Goal: Task Accomplishment & Management: Use online tool/utility

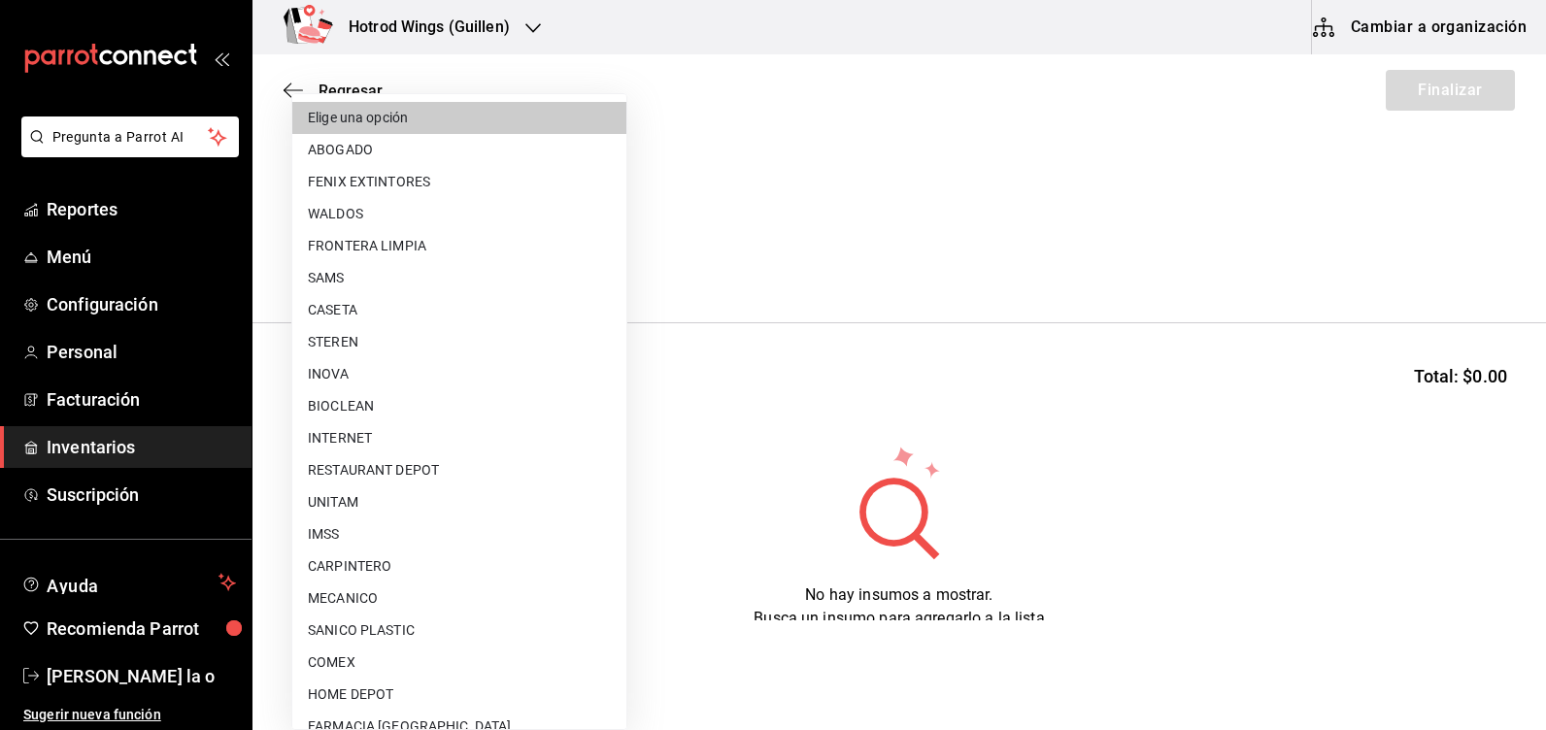
click at [604, 257] on body "Pregunta a Parrot AI Reportes Menú Configuración Personal Facturación Inventari…" at bounding box center [773, 310] width 1546 height 620
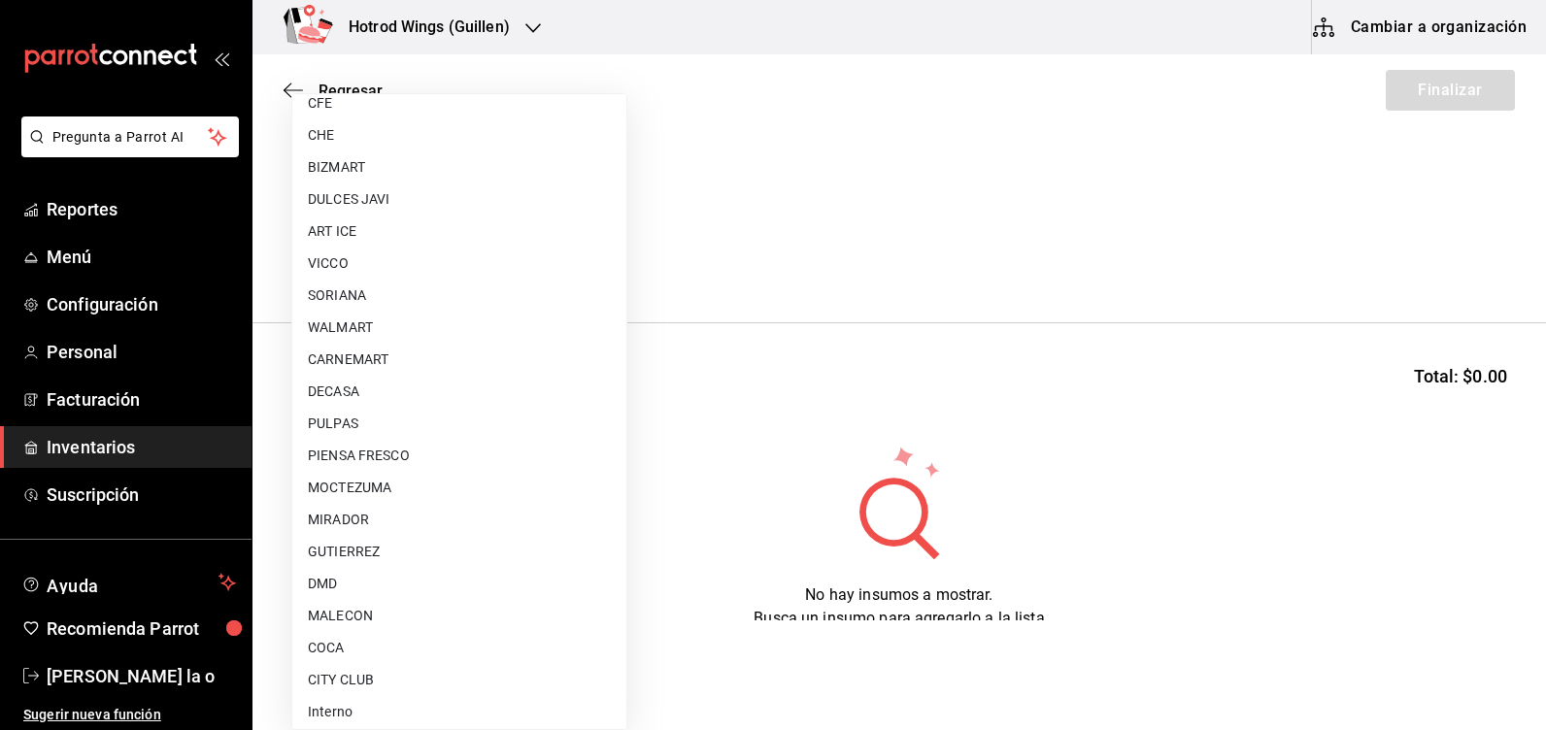
scroll to position [1463, 0]
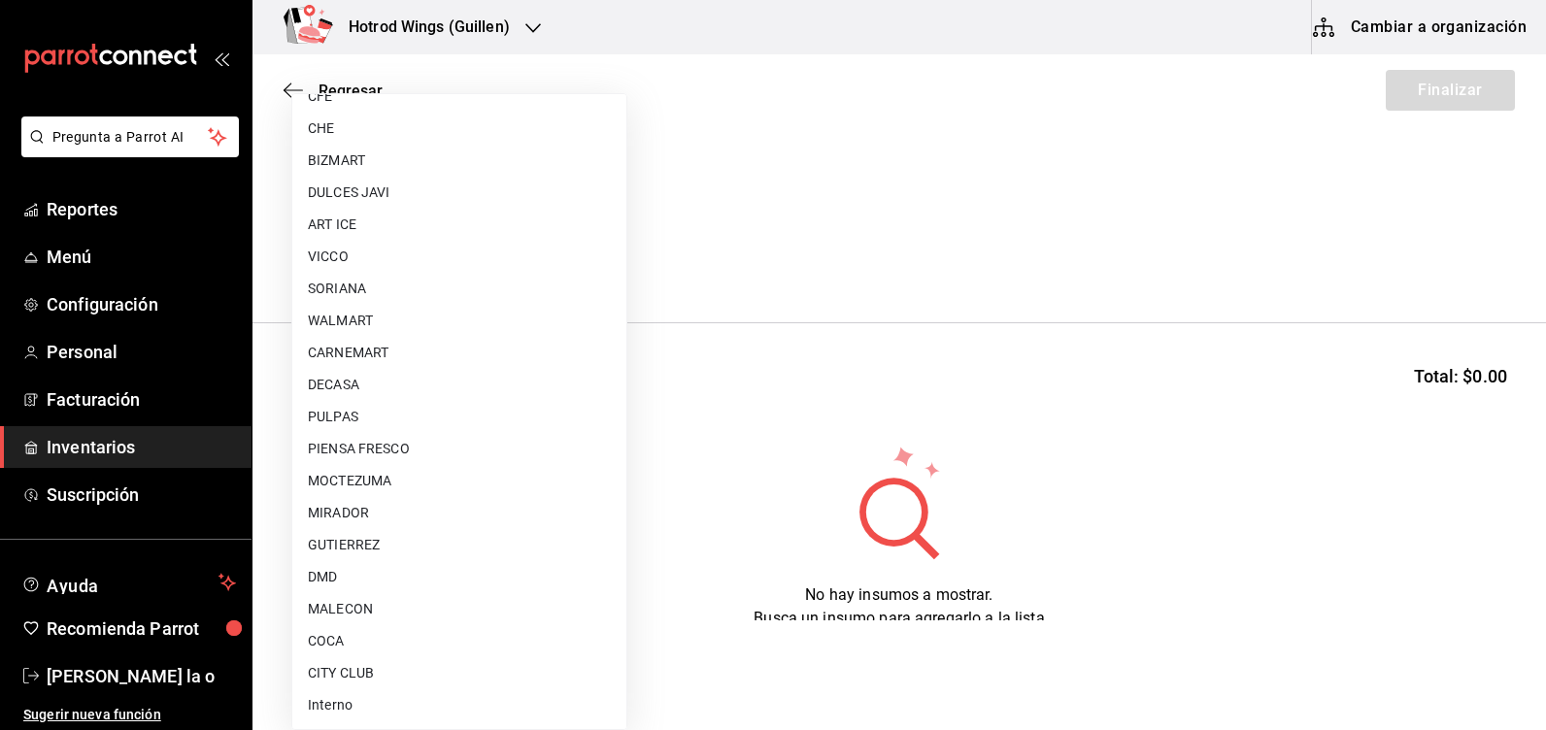
click at [385, 681] on li "CITY CLUB" at bounding box center [459, 673] width 334 height 32
type input "d1a39399-a629-4654-ba24-a3b28b807481"
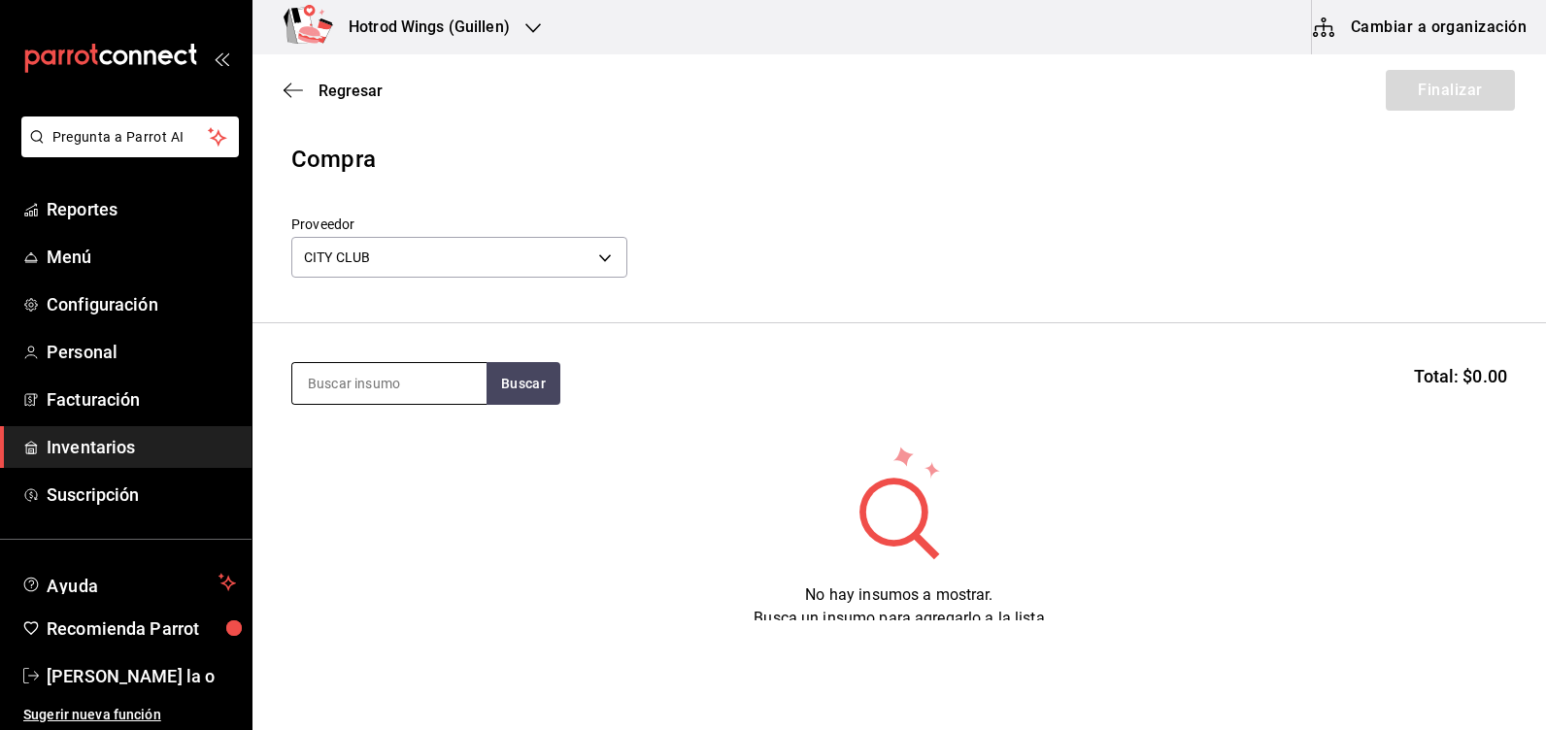
click at [342, 363] on input at bounding box center [389, 383] width 194 height 41
click at [541, 385] on button "Buscar" at bounding box center [523, 383] width 74 height 43
click at [518, 386] on button "Buscar" at bounding box center [523, 383] width 74 height 43
drag, startPoint x: 517, startPoint y: 385, endPoint x: 502, endPoint y: 378, distance: 16.5
click at [518, 384] on button "Buscar" at bounding box center [523, 383] width 74 height 43
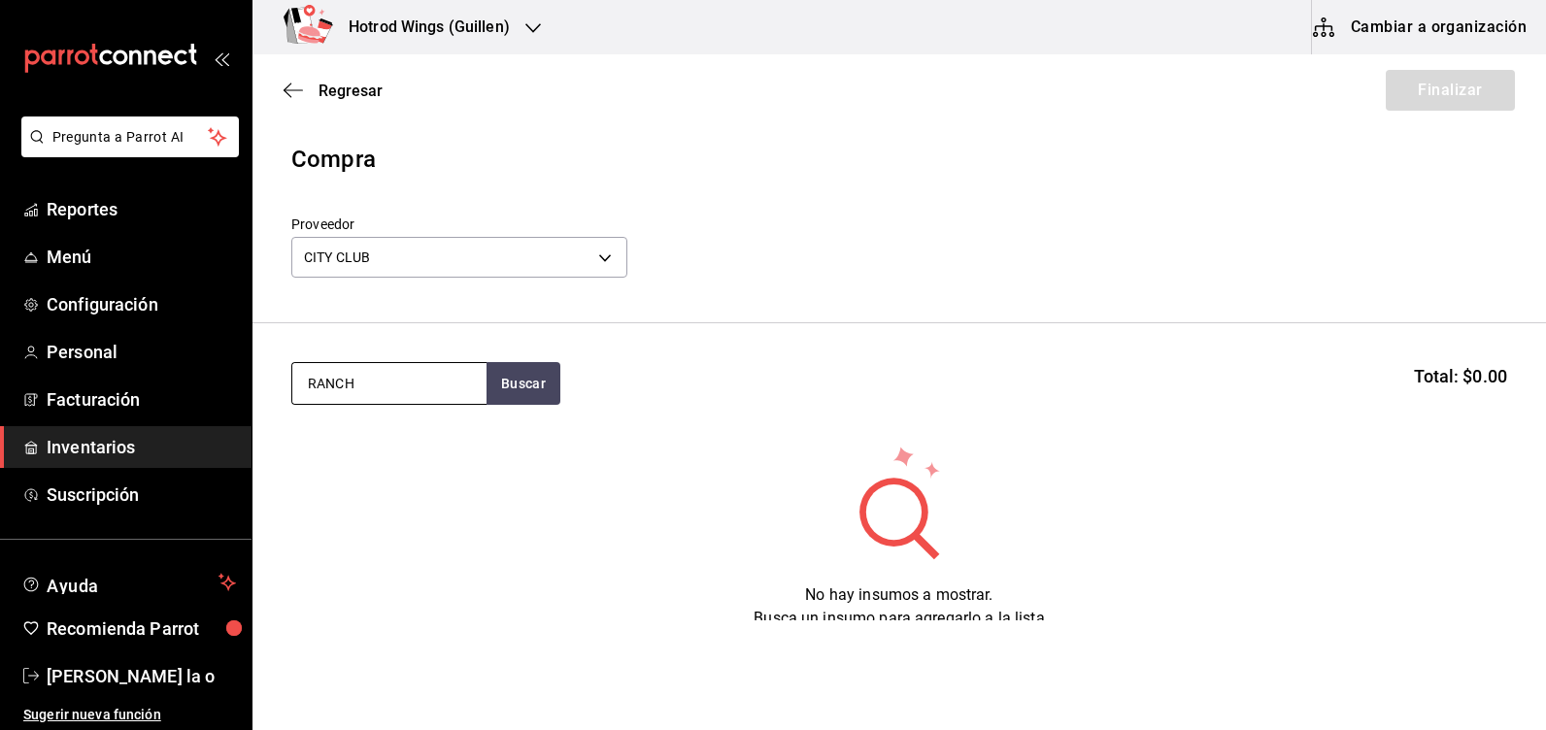
click at [409, 392] on input "RANCH" at bounding box center [389, 383] width 194 height 41
type input "R"
click at [517, 376] on button "Buscar" at bounding box center [523, 383] width 74 height 43
click at [373, 372] on input "RAN" at bounding box center [389, 383] width 194 height 41
type input "R"
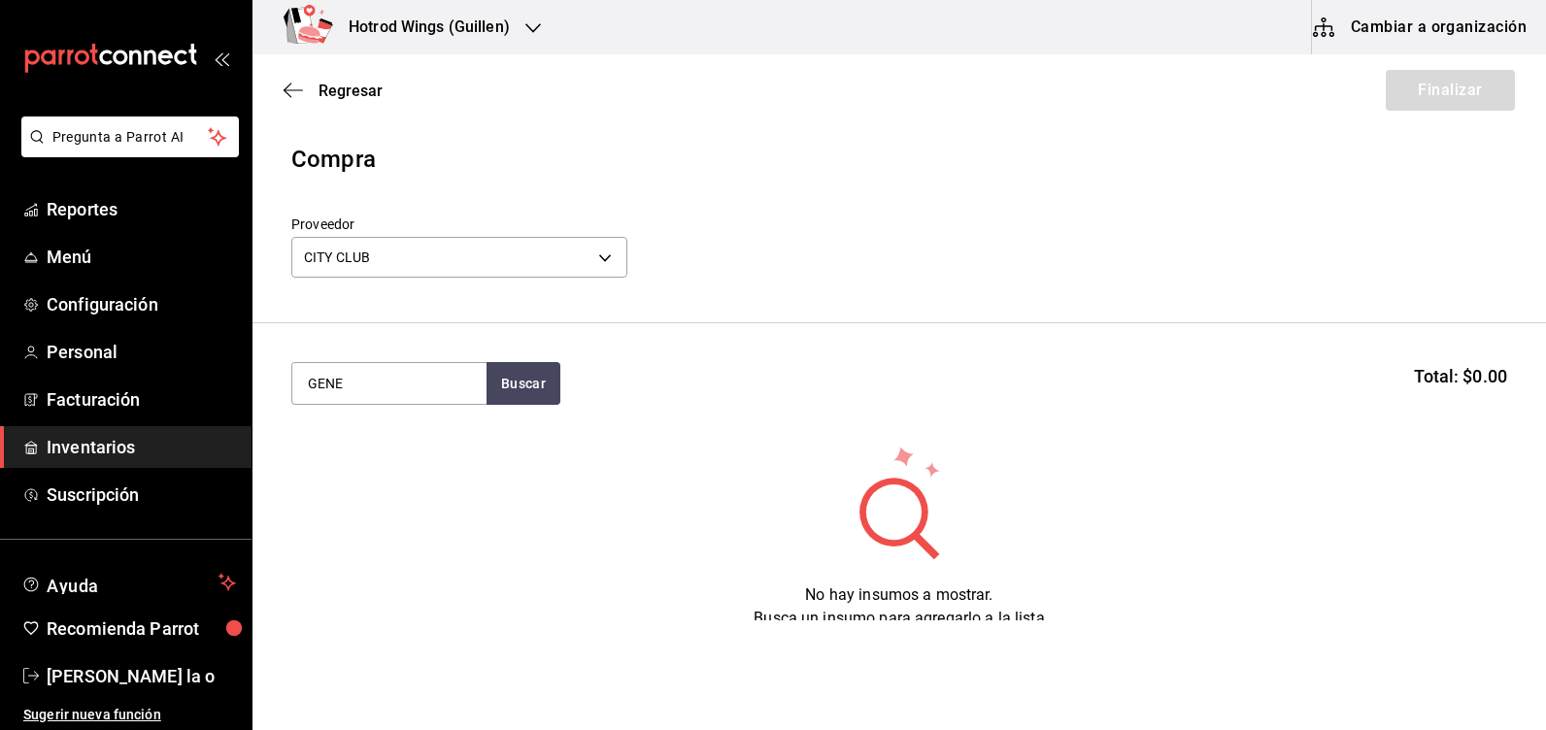
type input "GENE"
click at [535, 357] on section "GENE Buscar Total: $0.00" at bounding box center [898, 383] width 1293 height 120
click at [523, 376] on button "Buscar" at bounding box center [523, 383] width 74 height 43
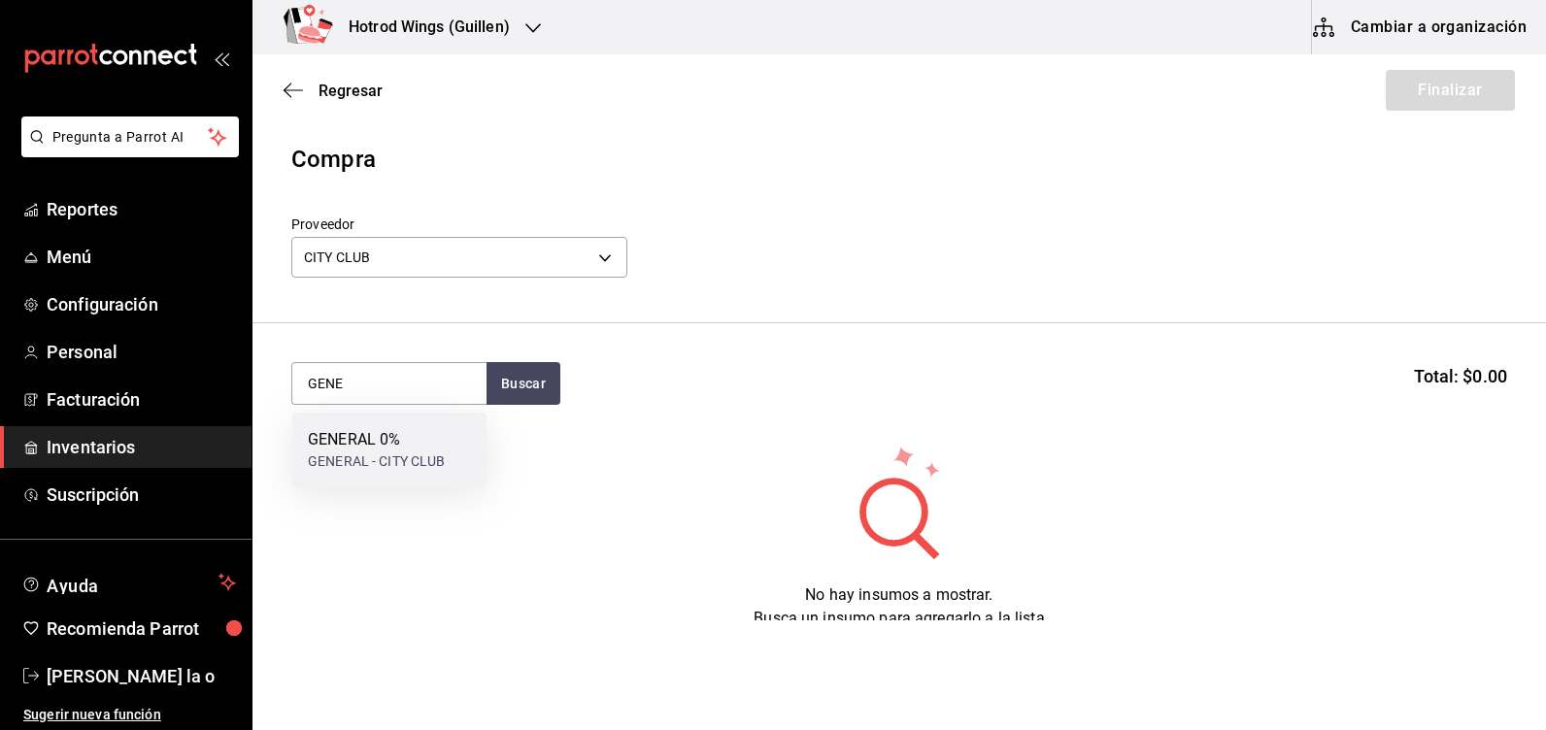
click at [453, 452] on div "GENERAL 0% GENERAL - CITY CLUB" at bounding box center [389, 450] width 194 height 75
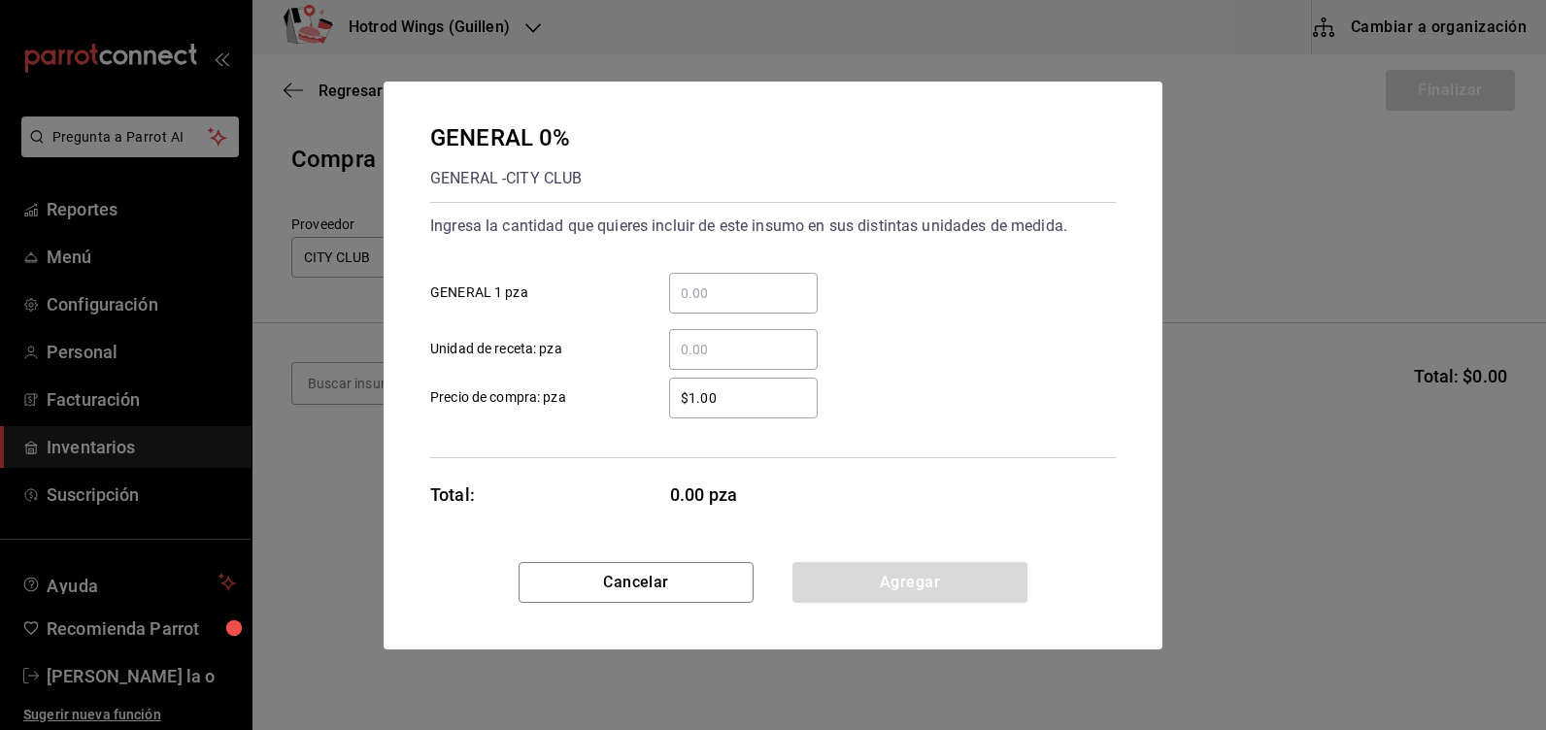
click at [697, 296] on input "​ GENERAL 1 pza" at bounding box center [743, 293] width 149 height 23
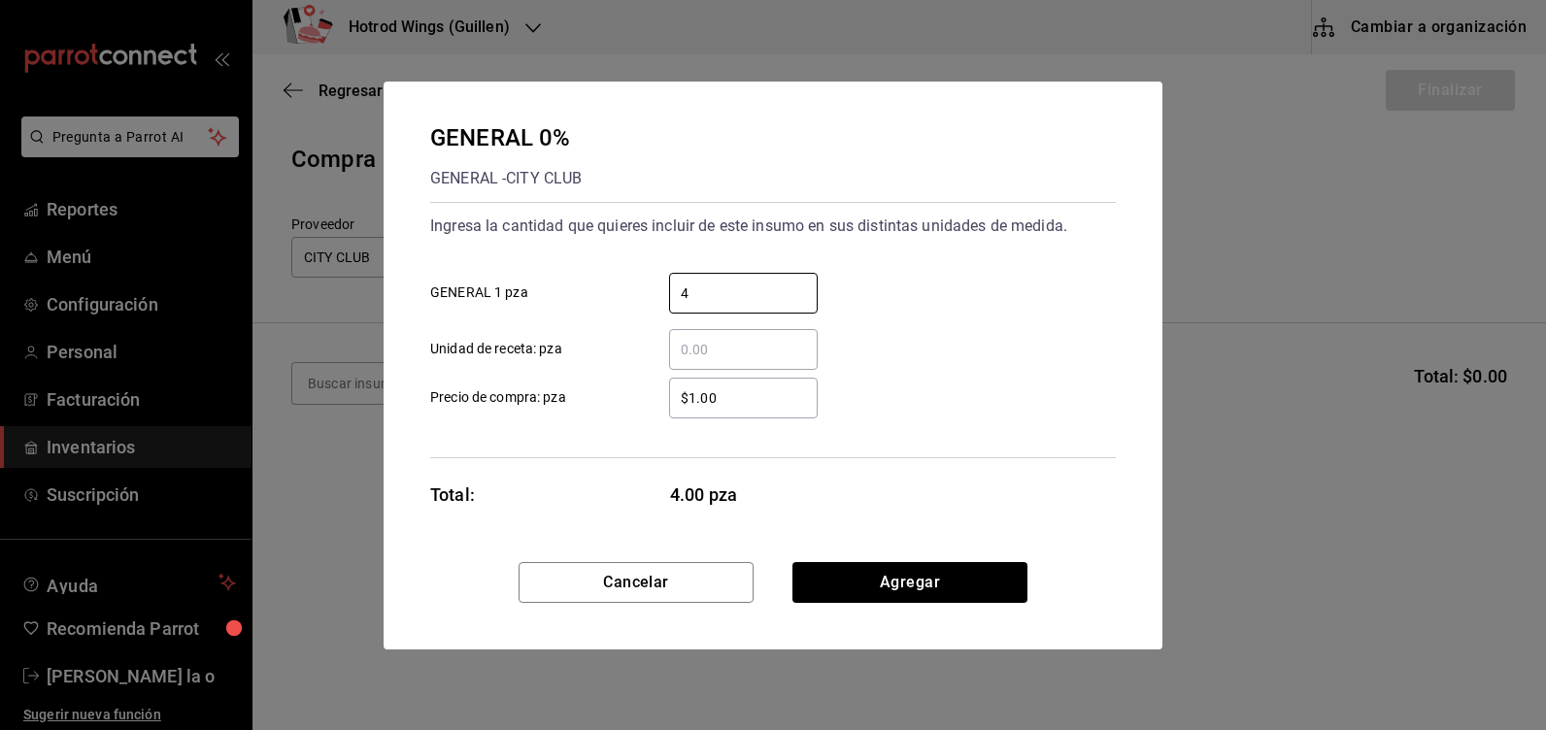
type input "4"
click at [726, 396] on input "$1.00" at bounding box center [743, 397] width 149 height 23
type input "$1"
type input "$303"
click at [857, 550] on div "GENERAL 0% GENERAL - CITY CLUB Ingresa la cantidad que quieres incluir de este …" at bounding box center [773, 322] width 779 height 481
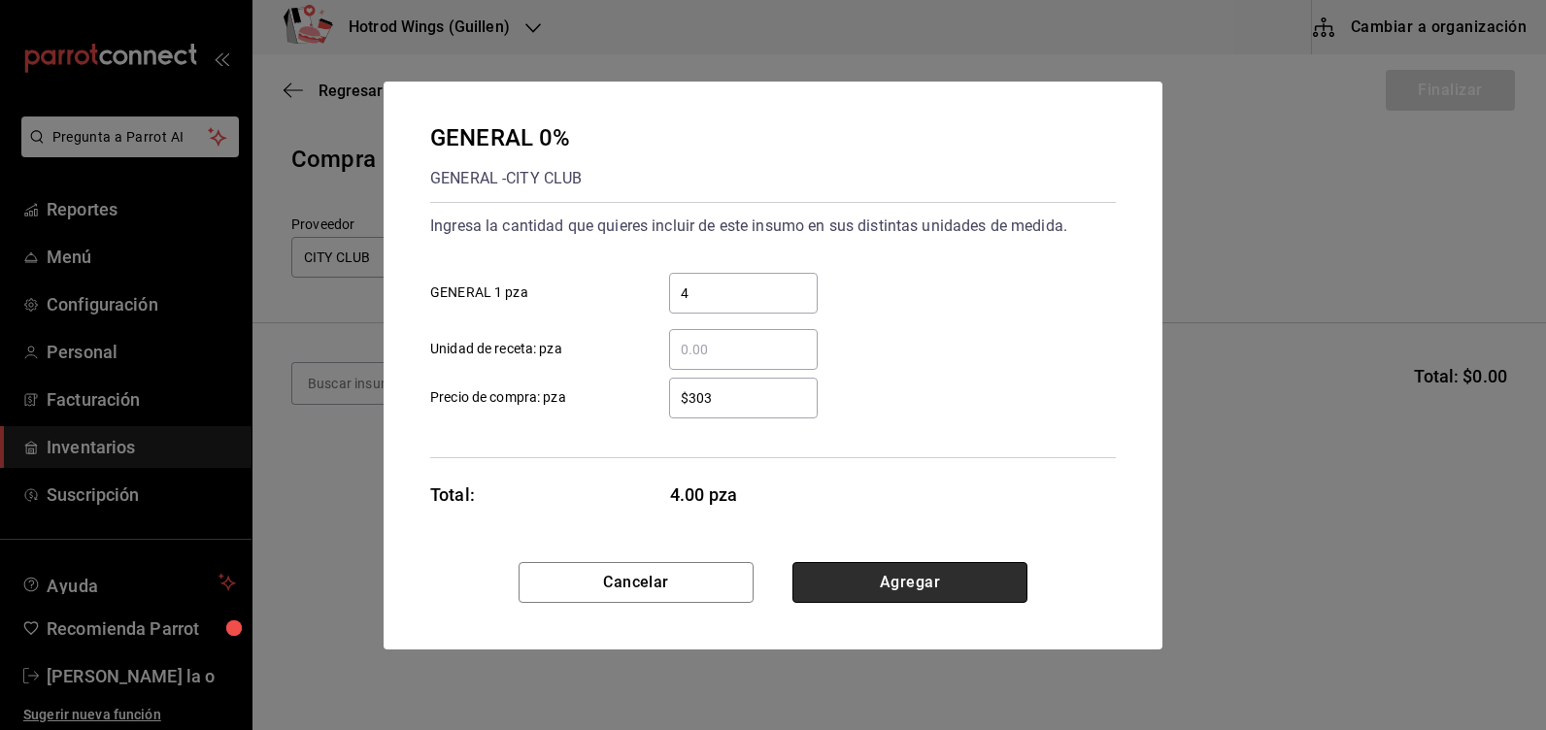
click at [864, 569] on button "Agregar" at bounding box center [909, 582] width 235 height 41
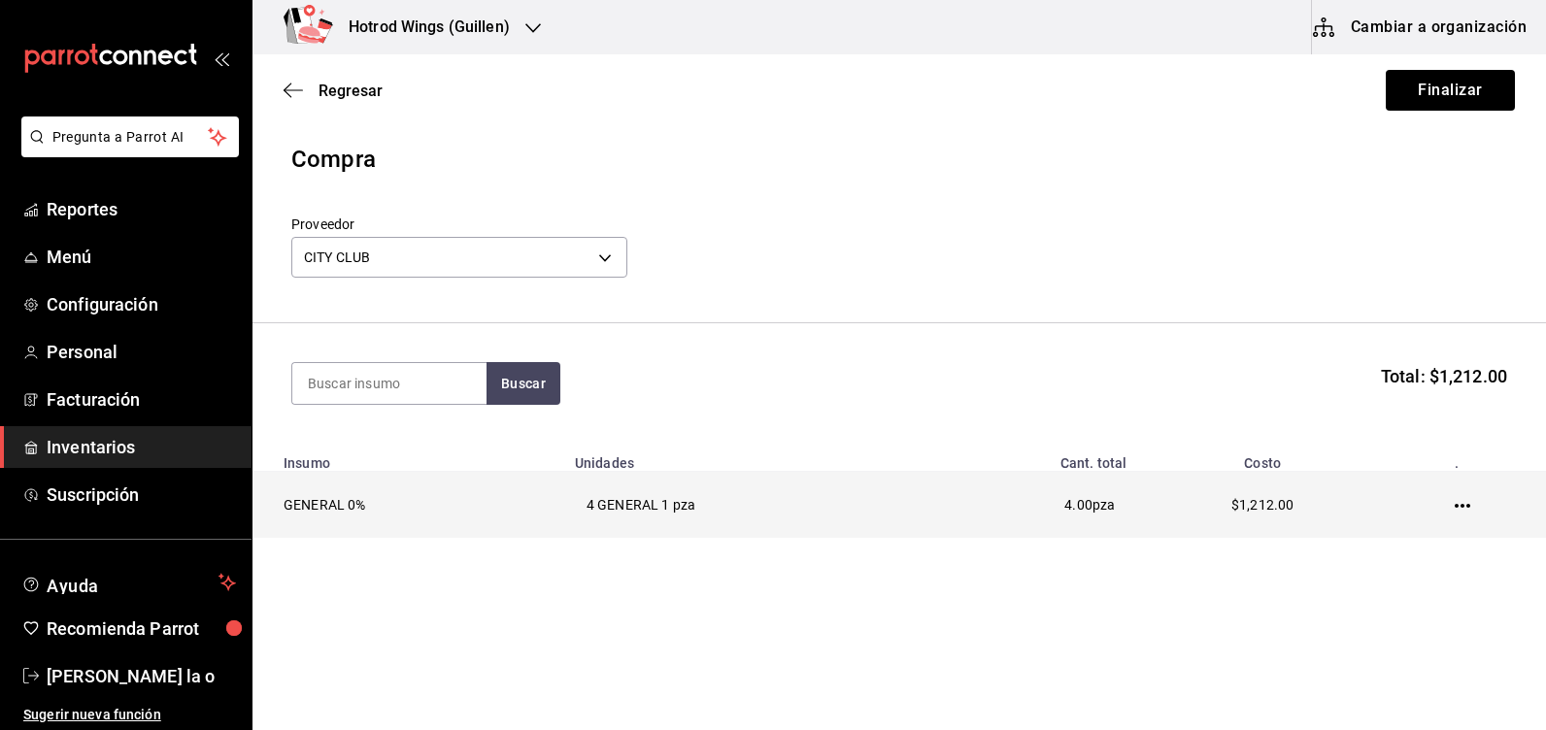
click at [1450, 506] on td at bounding box center [1465, 505] width 159 height 67
click at [1455, 508] on icon "button" at bounding box center [1462, 506] width 16 height 4
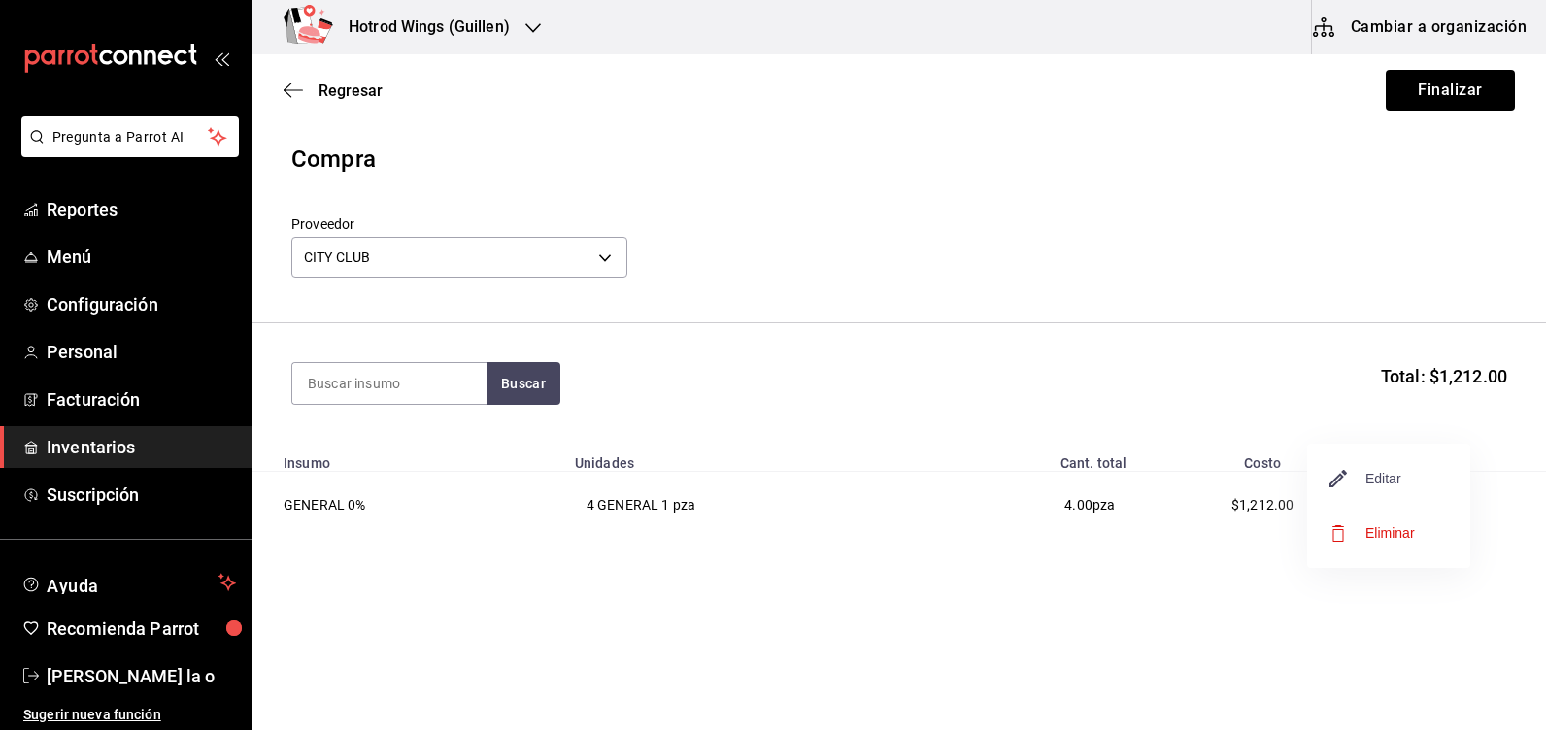
click at [1395, 482] on span "Editar" at bounding box center [1365, 478] width 71 height 23
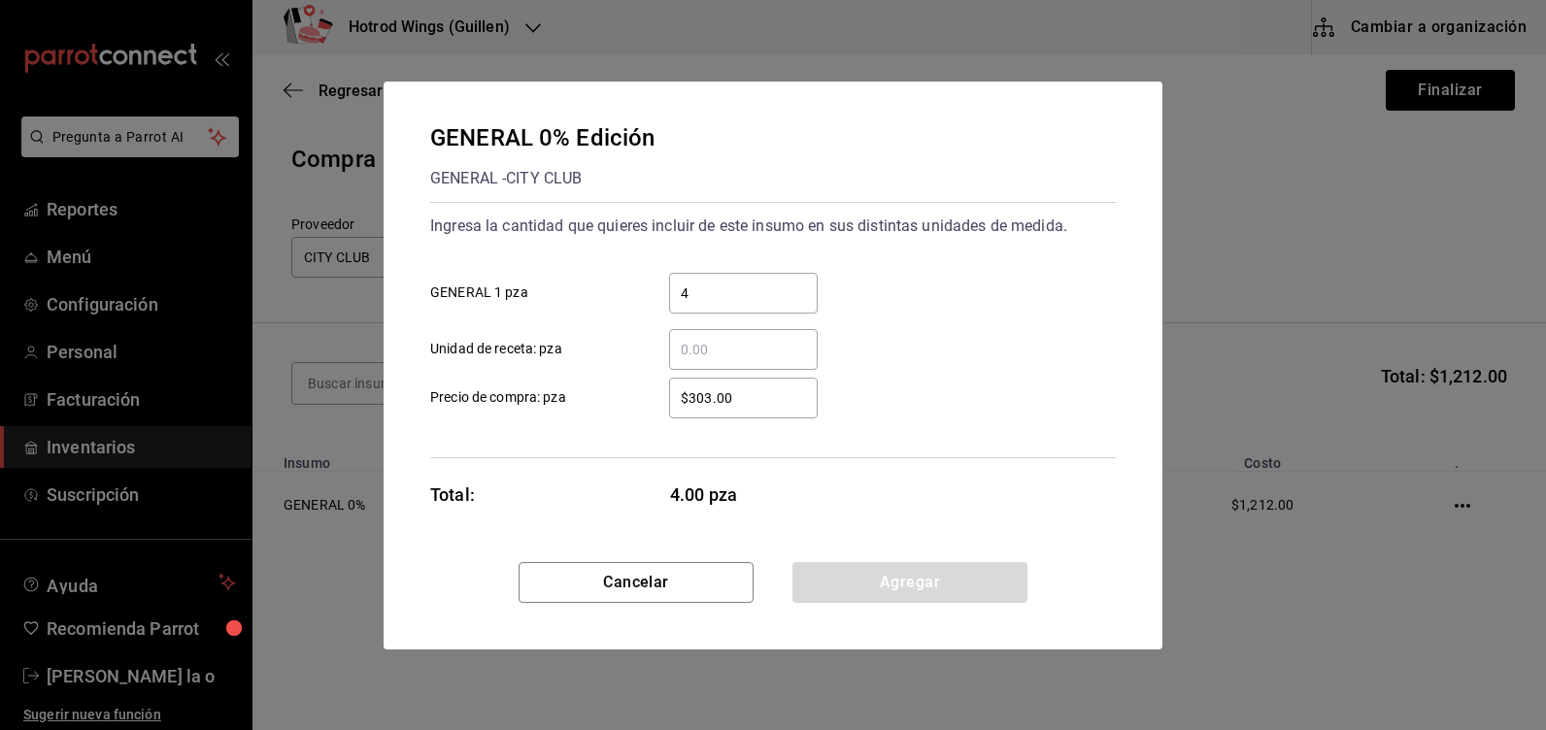
click at [706, 394] on input "$303.00" at bounding box center [743, 397] width 149 height 23
click at [712, 397] on input "$303.00" at bounding box center [743, 397] width 149 height 23
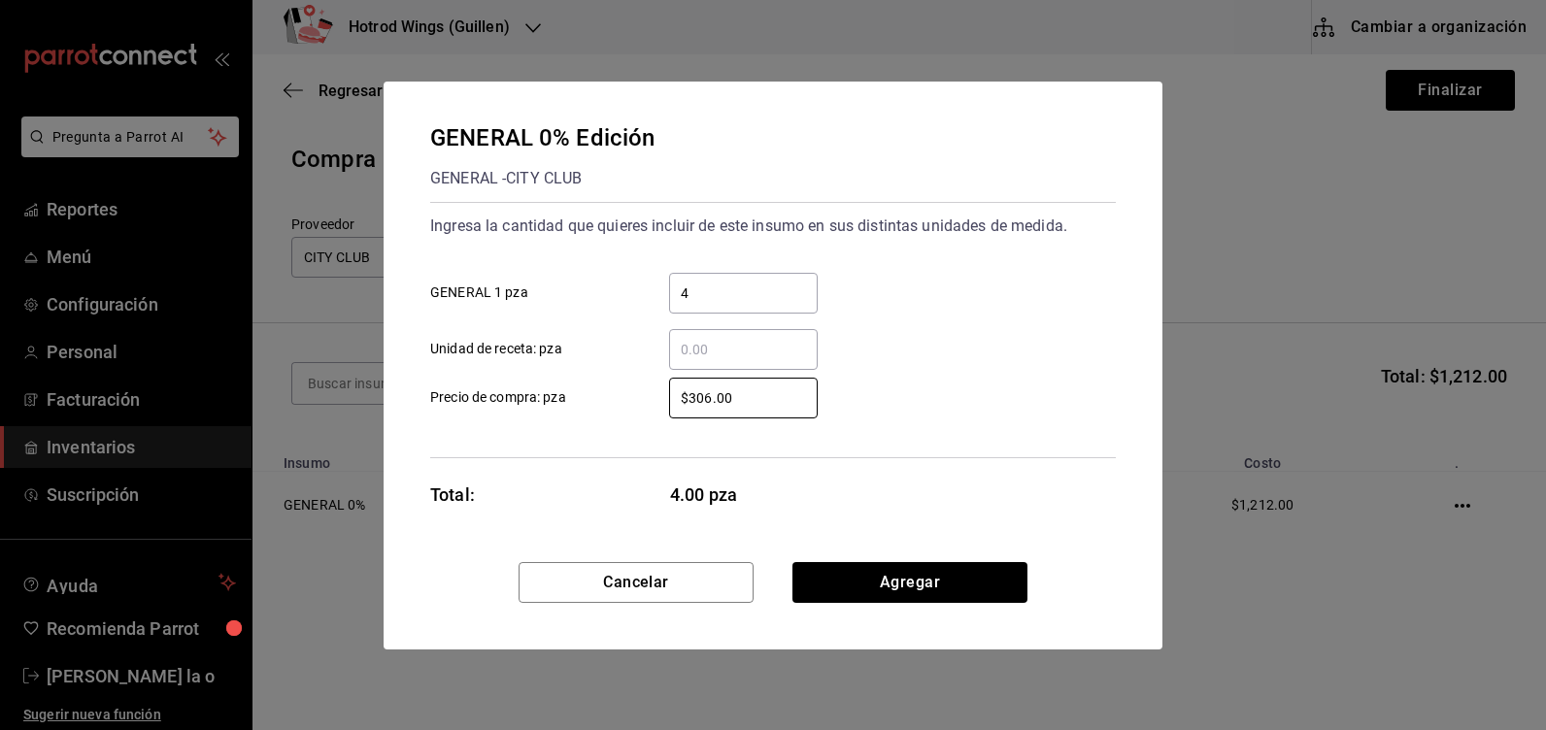
type input "$306.00"
click at [866, 603] on div "Cancelar Agregar" at bounding box center [773, 605] width 779 height 87
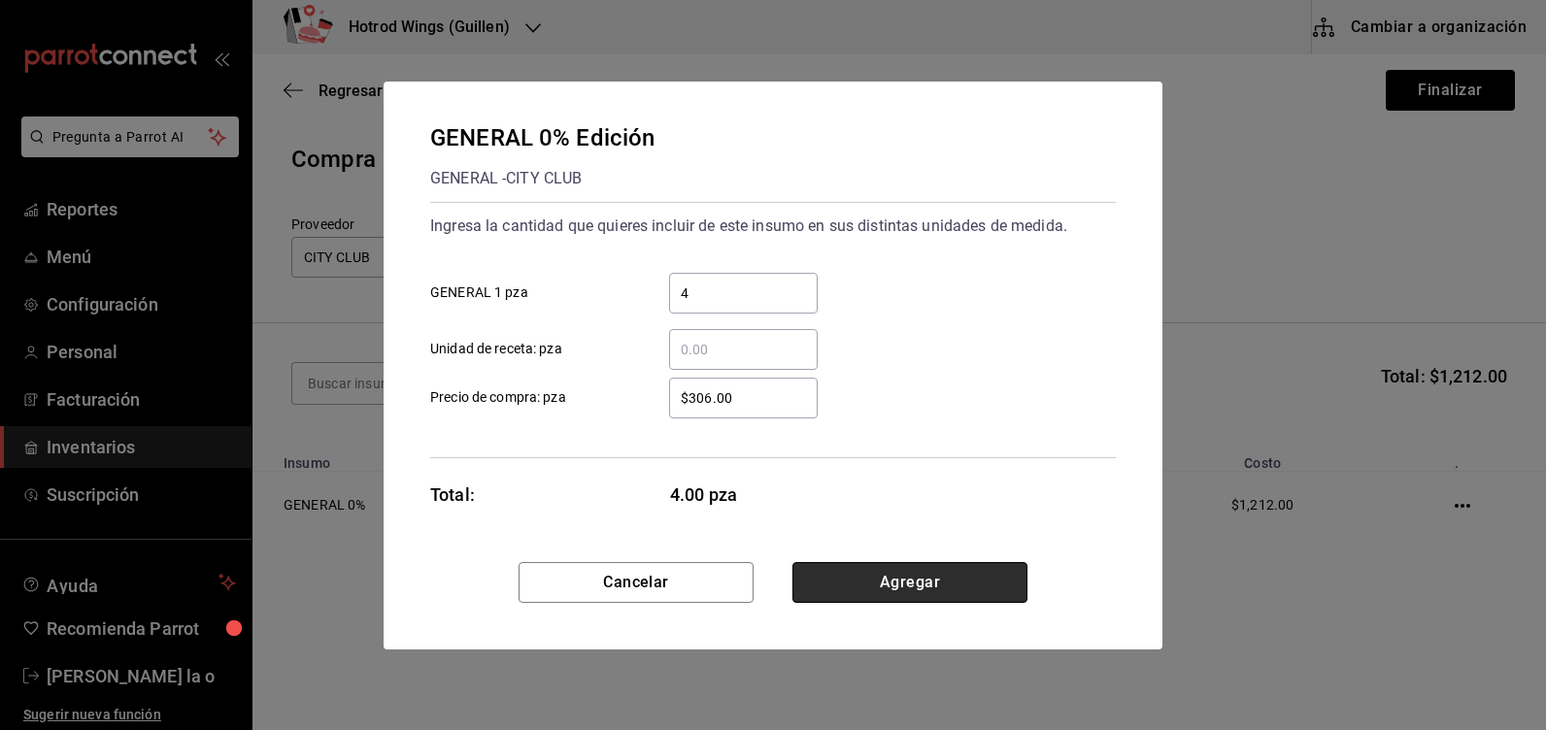
click at [864, 583] on button "Agregar" at bounding box center [909, 582] width 235 height 41
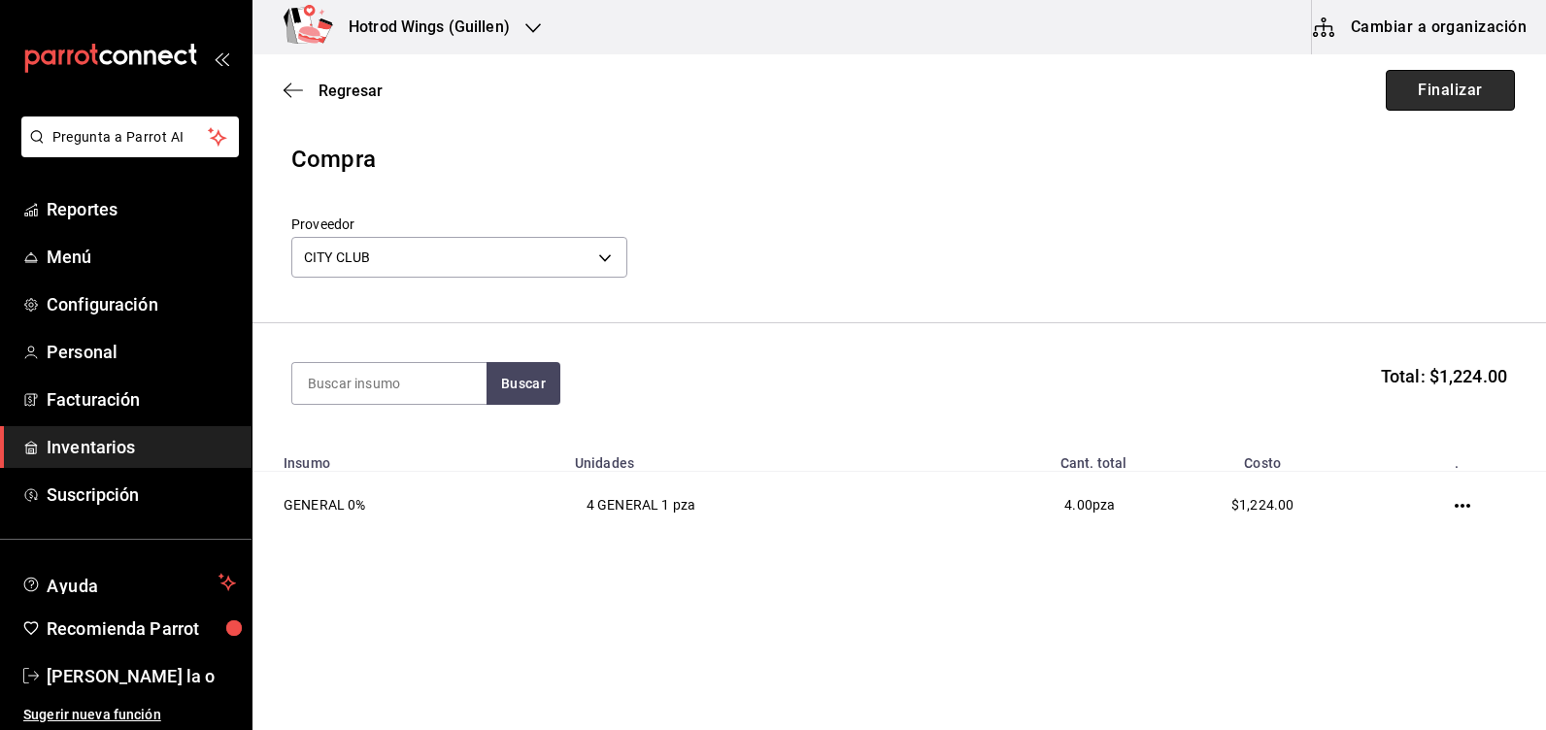
click at [1461, 91] on button "Finalizar" at bounding box center [1450, 90] width 129 height 41
